Goal: Information Seeking & Learning: Learn about a topic

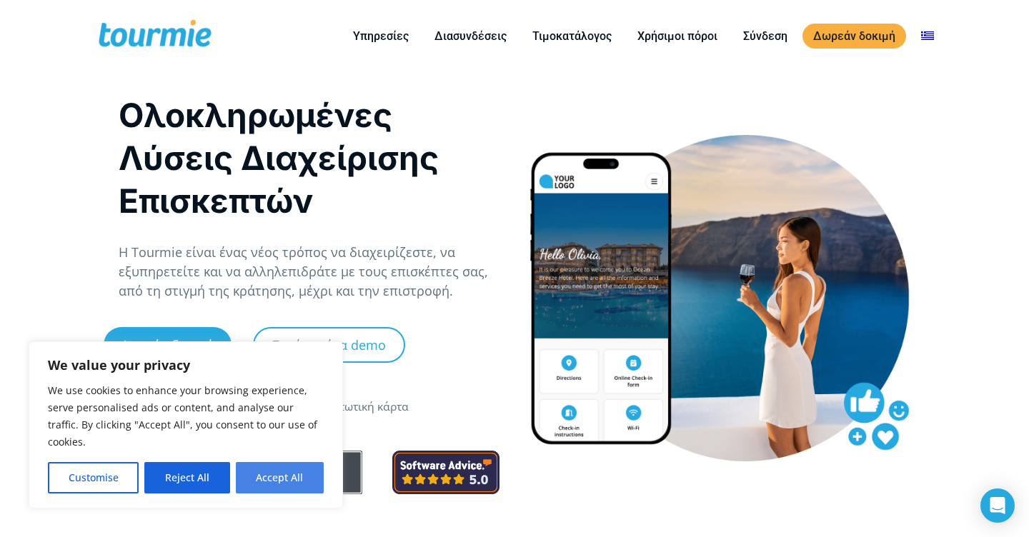
click at [269, 475] on button "Accept All" at bounding box center [280, 477] width 88 height 31
checkbox input "true"
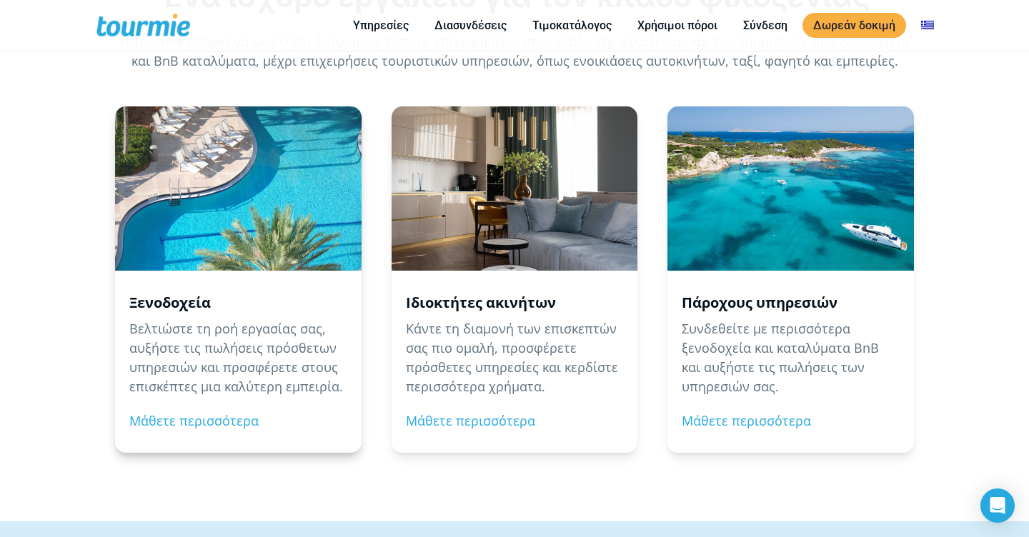
scroll to position [1478, 0]
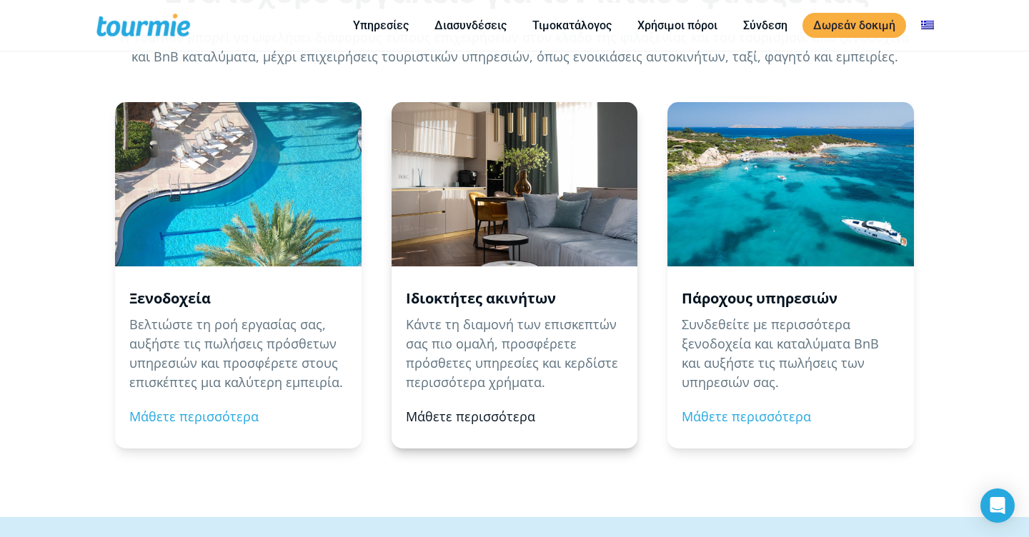
click at [457, 413] on link "Μάθετε περισσότερα" at bounding box center [470, 416] width 129 height 17
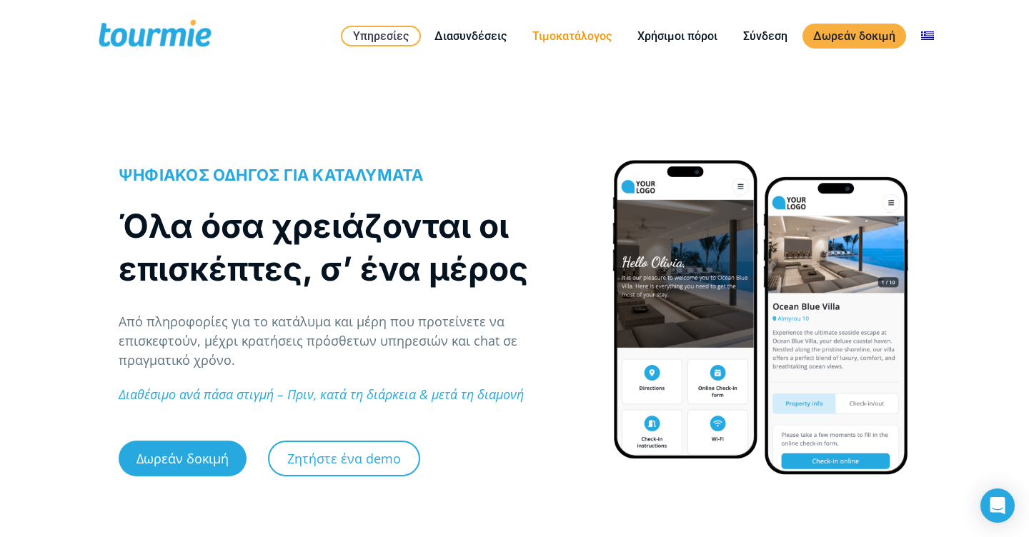
click at [576, 31] on link "Τιμοκατάλογος" at bounding box center [572, 36] width 101 height 18
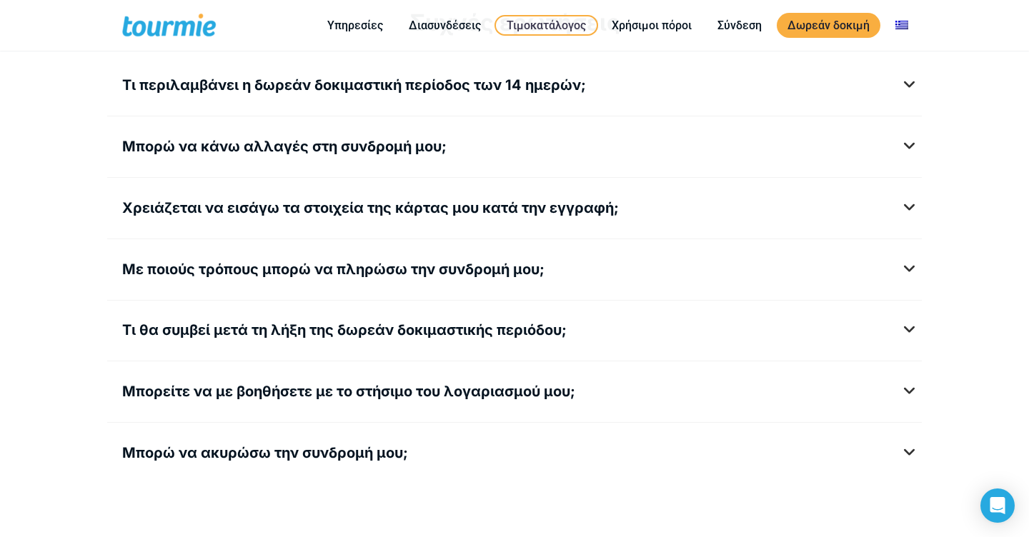
scroll to position [1974, 0]
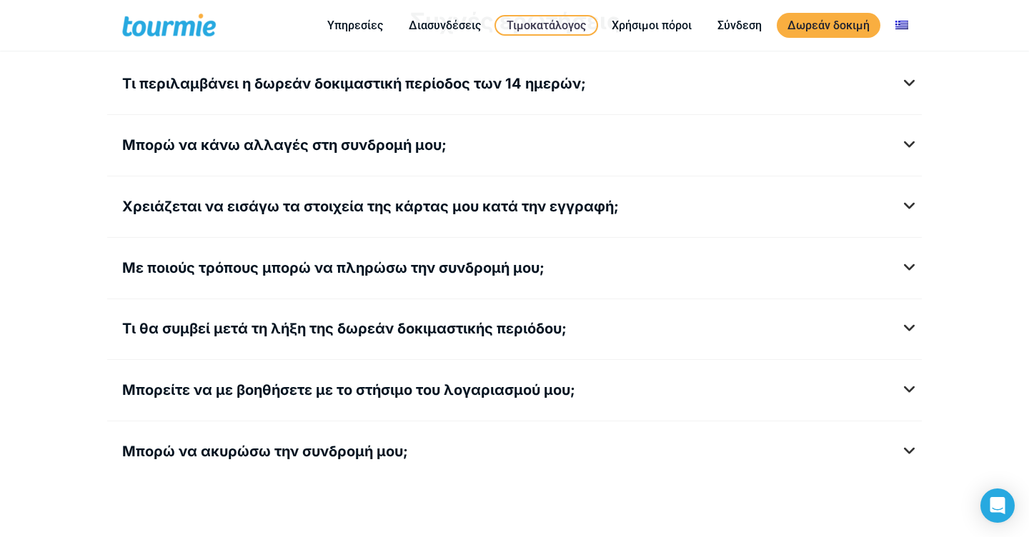
click at [904, 205] on h5 "Χρειάζεται να εισάγω τα στοιχεία της κάρτας μου κατά την εγγραφή;" at bounding box center [514, 207] width 785 height 18
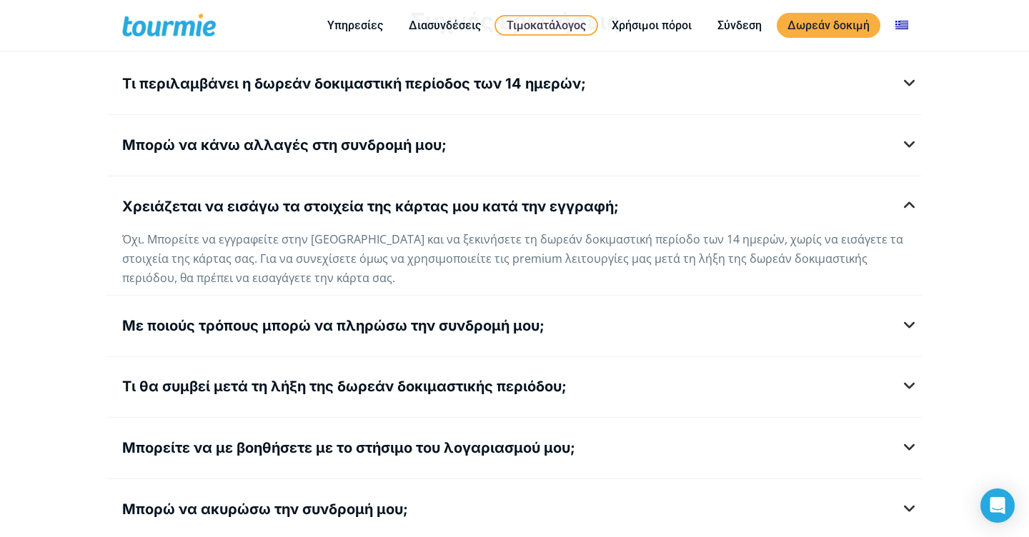
click at [907, 322] on h5 "Με ποιούς τρόπους μπορώ να πληρώσω την συνδρομή μου;" at bounding box center [514, 326] width 785 height 18
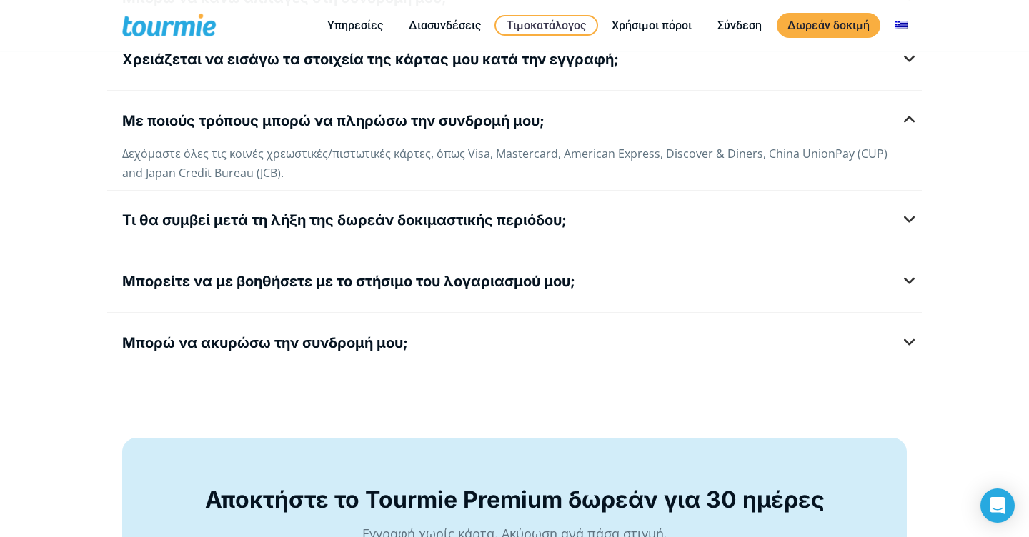
scroll to position [2132, 0]
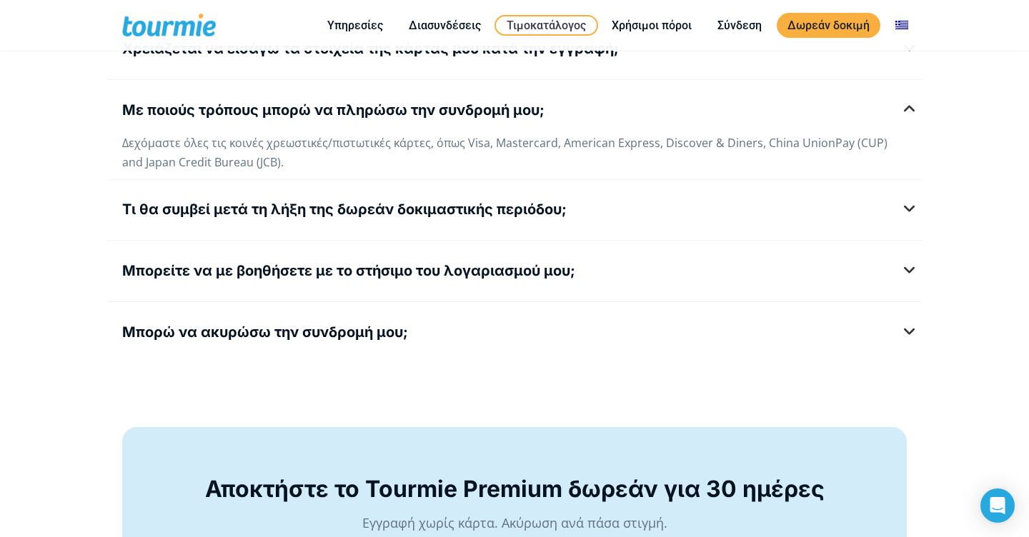
click at [907, 207] on h5 "Τι θα συμβεί μετά τη λήξη της δωρεάν δοκιμαστικής περιόδου;" at bounding box center [514, 210] width 785 height 18
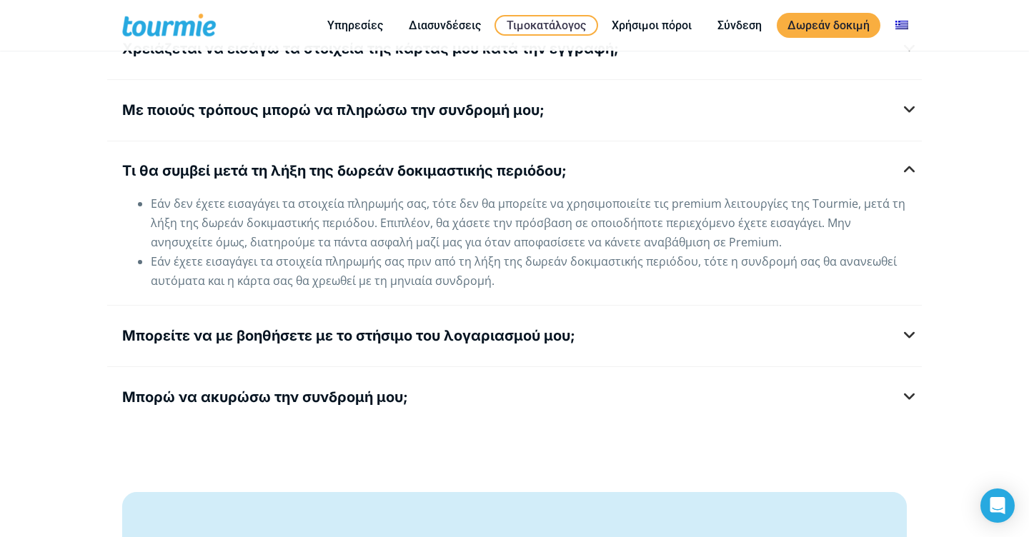
click at [907, 332] on h5 "Μπορείτε να με βοηθήσετε με το στήσιμο του λογαριασμού μου;" at bounding box center [514, 336] width 785 height 18
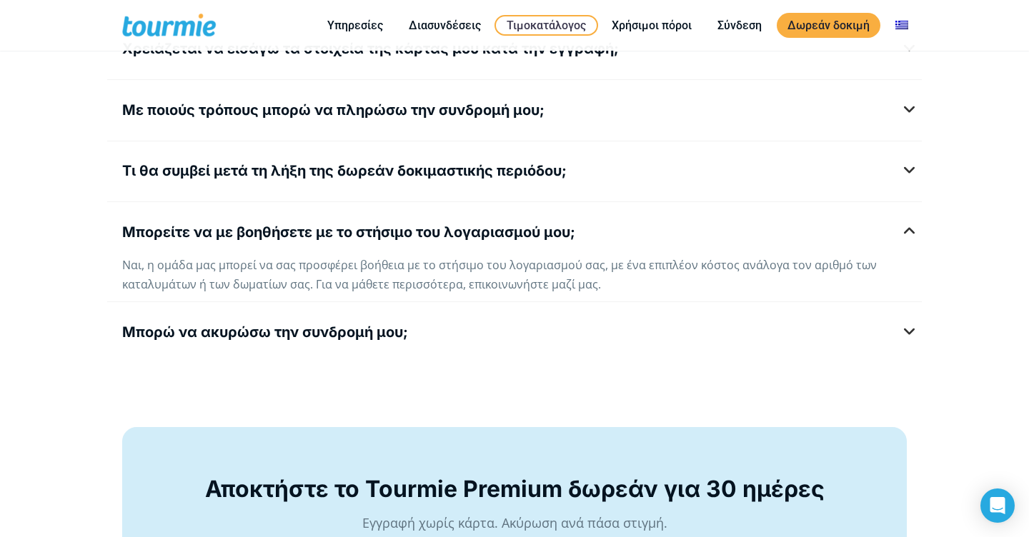
click at [907, 332] on h5 "Μπορώ να ακυρώσω την συνδρομή μου;" at bounding box center [514, 333] width 785 height 18
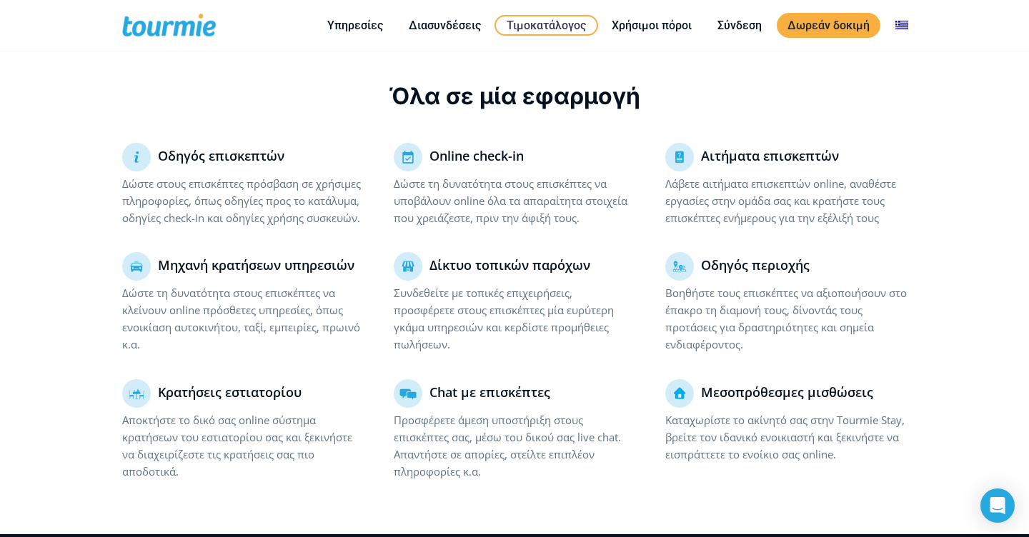
scroll to position [908, 0]
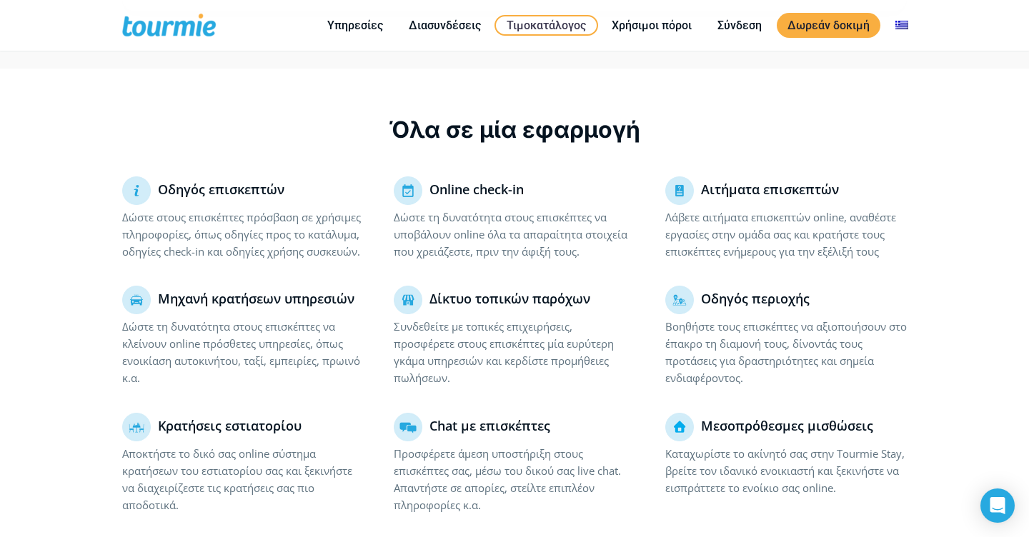
click at [85, 358] on section "Όλα σε μία εφαρμογή Οδηγός επισκεπτών Δώστε στους επισκέπτες πρόσβαση σε χρήσιμ…" at bounding box center [514, 319] width 1029 height 500
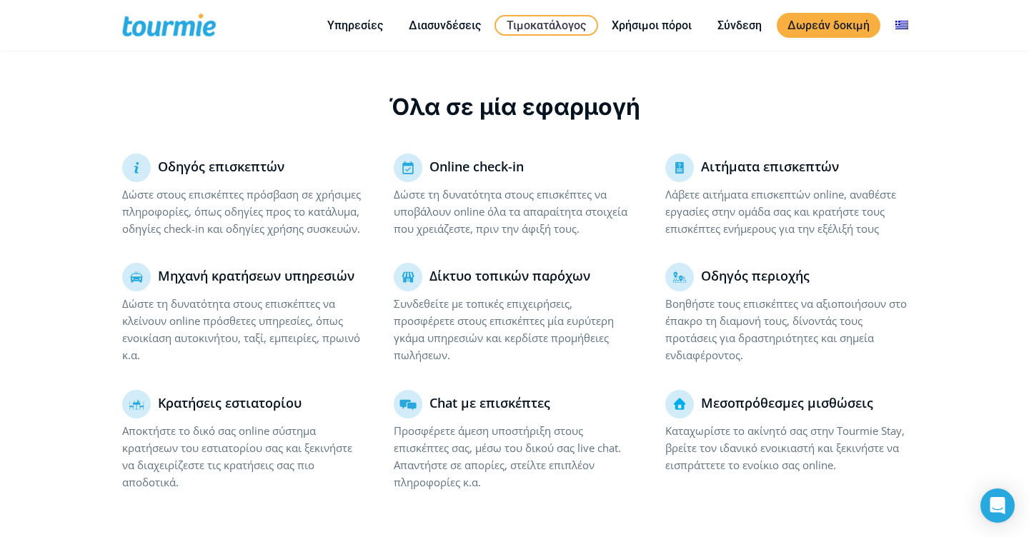
scroll to position [930, 0]
